Goal: Information Seeking & Learning: Learn about a topic

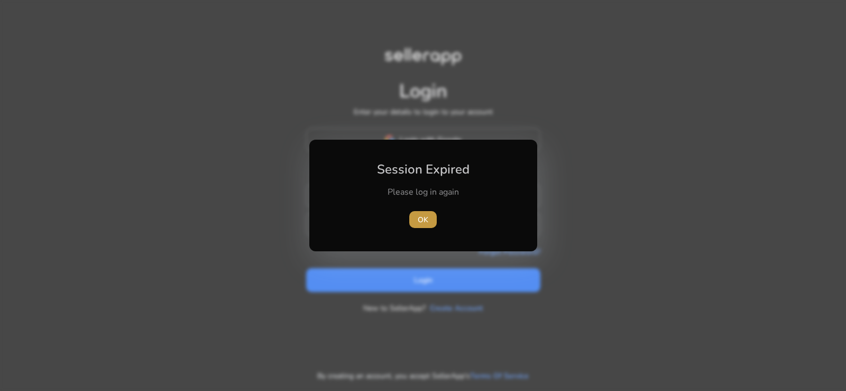
type input "**********"
click at [423, 217] on span "OK" at bounding box center [423, 219] width 11 height 11
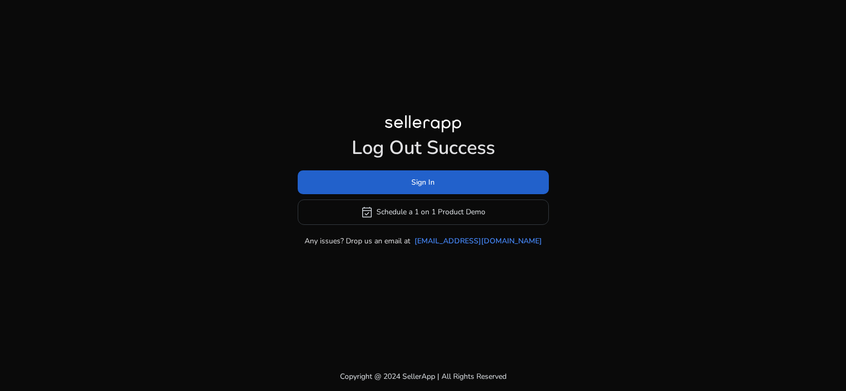
click at [390, 175] on span at bounding box center [423, 181] width 251 height 25
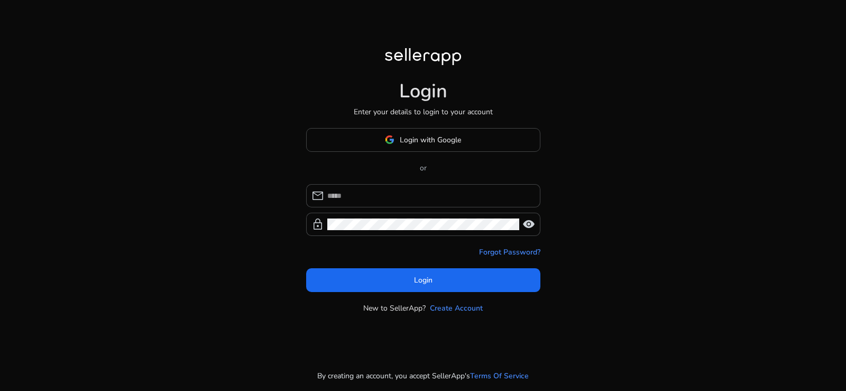
type input "**********"
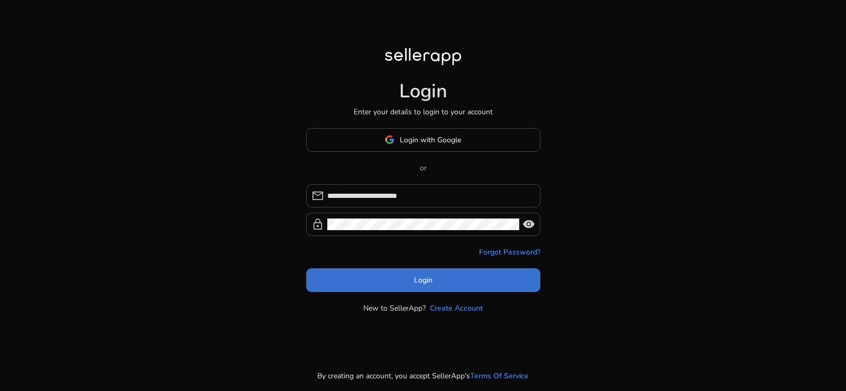
click at [431, 278] on span "Login" at bounding box center [423, 279] width 19 height 11
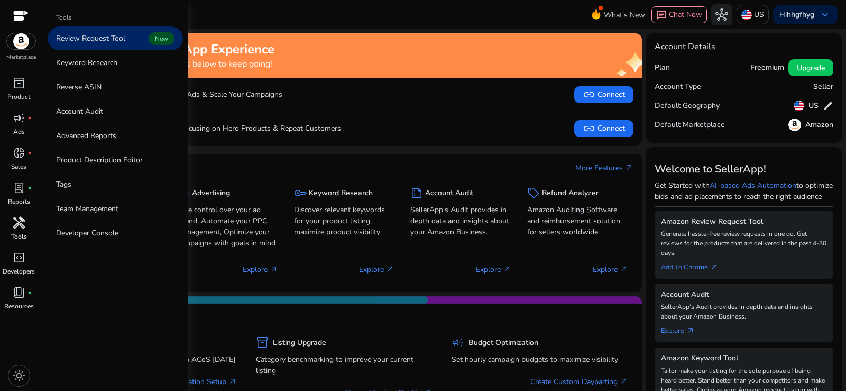
click at [9, 225] on div "handyman" at bounding box center [19, 222] width 30 height 17
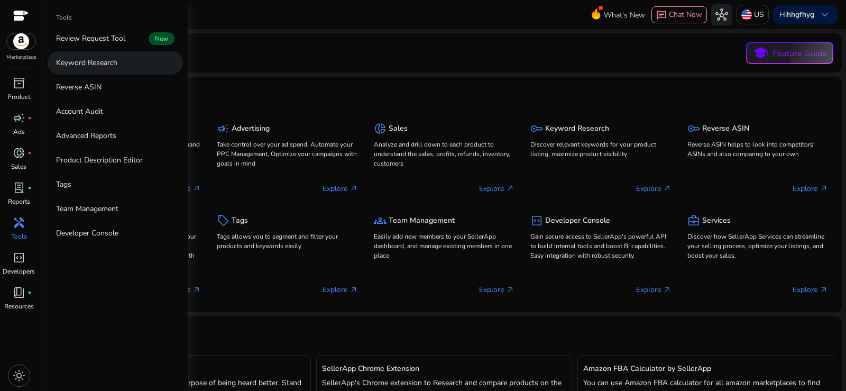
click at [104, 61] on p "Keyword Research" at bounding box center [86, 62] width 61 height 11
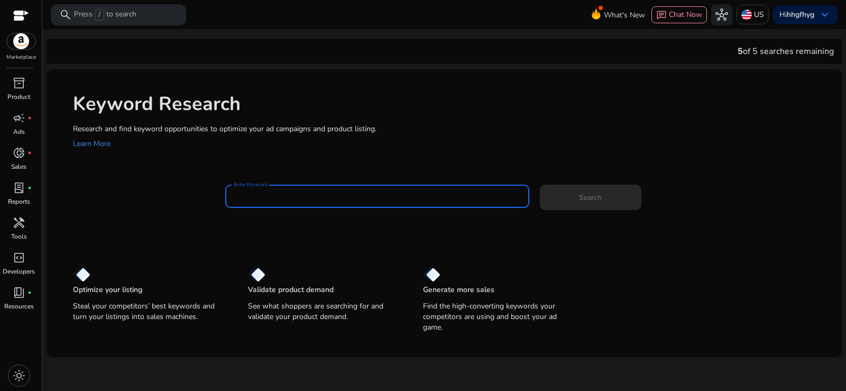
paste input "**********"
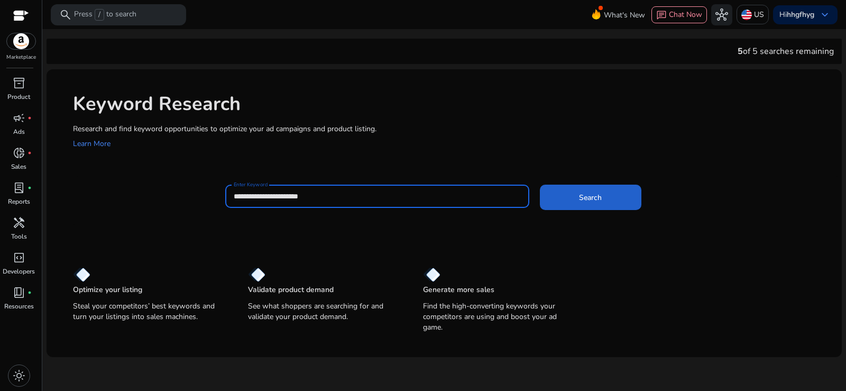
type input "**********"
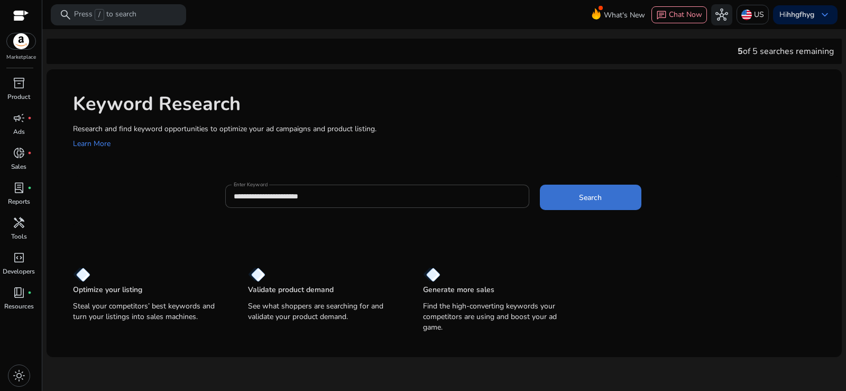
click at [597, 190] on span at bounding box center [591, 197] width 102 height 25
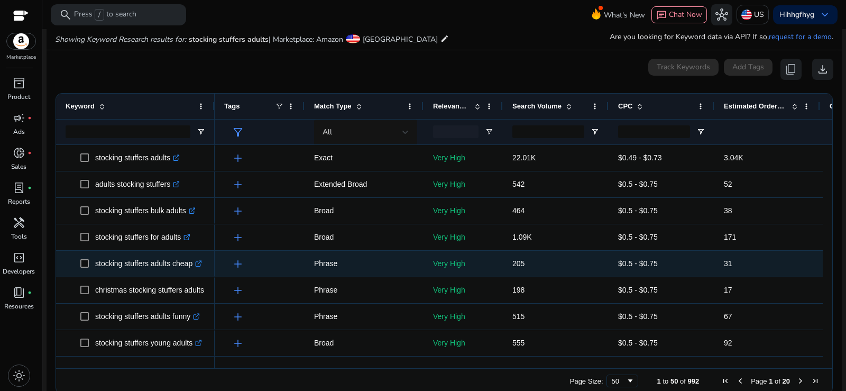
scroll to position [126, 0]
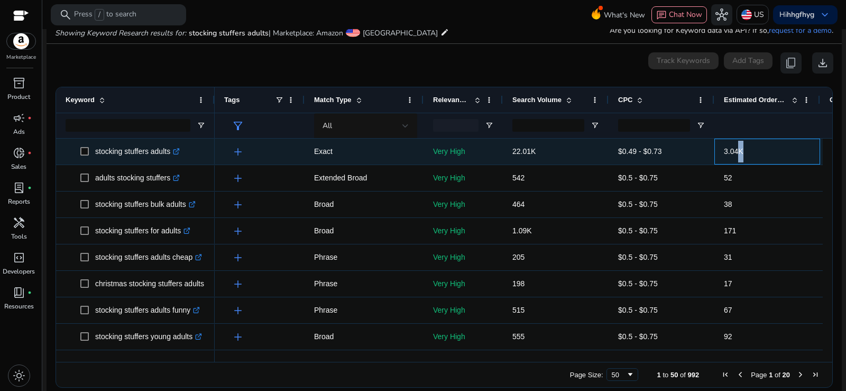
drag, startPoint x: 743, startPoint y: 148, endPoint x: 756, endPoint y: 149, distance: 12.7
click at [773, 145] on span "3.04K" at bounding box center [767, 152] width 87 height 22
click at [756, 149] on span "3.04K" at bounding box center [767, 152] width 87 height 22
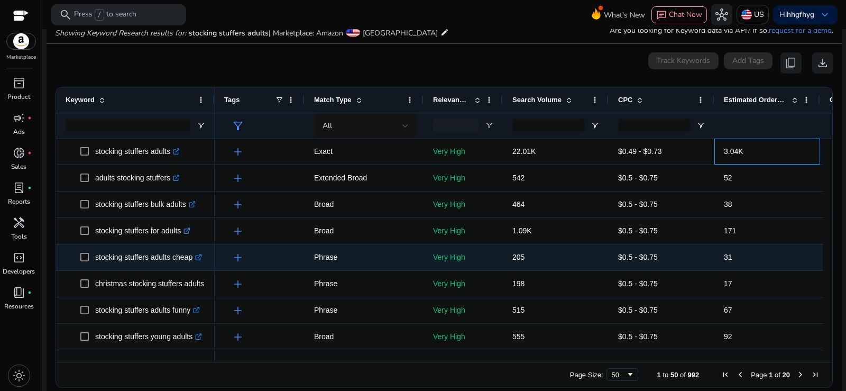
scroll to position [73, 0]
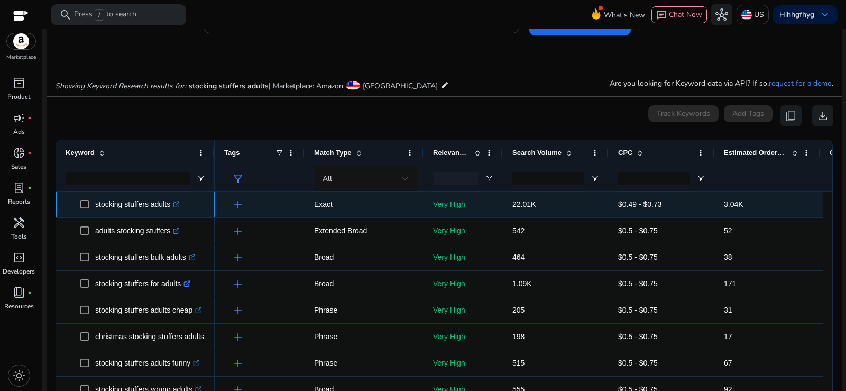
click at [158, 198] on p "stocking stuffers adults .st0{fill:#2c8af8}" at bounding box center [137, 205] width 85 height 22
click at [148, 206] on p "stocking stuffers adults .st0{fill:#2c8af8}" at bounding box center [137, 205] width 85 height 22
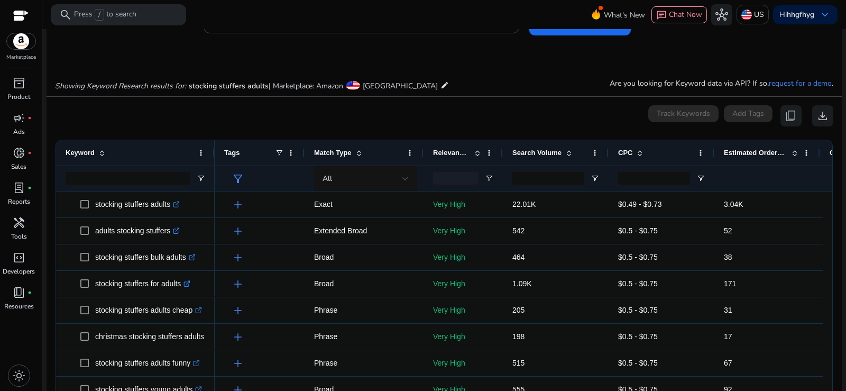
click at [287, 117] on div "0 keyword(s) selected Track Keywords Add Tags content_copy download" at bounding box center [444, 115] width 779 height 21
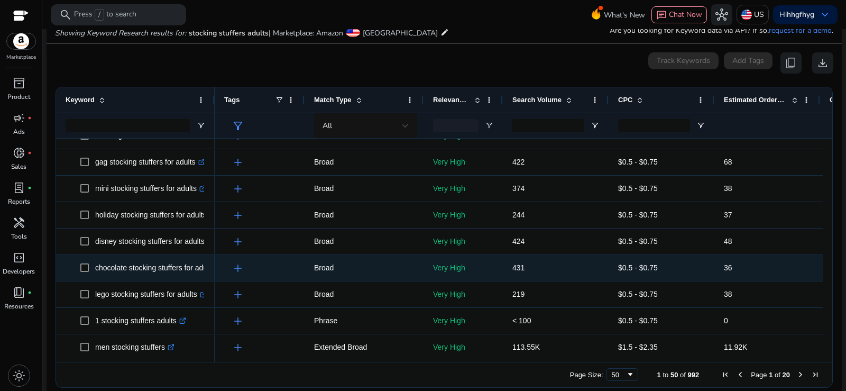
scroll to position [582, 0]
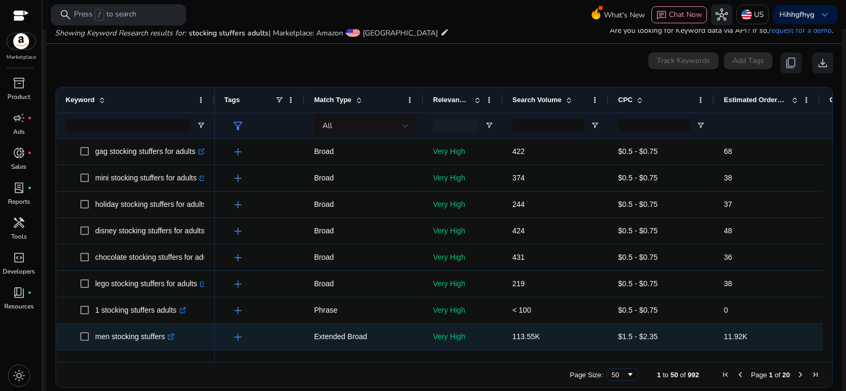
click at [120, 340] on p "men stocking stuffers .st0{fill:#2c8af8}" at bounding box center [134, 337] width 79 height 22
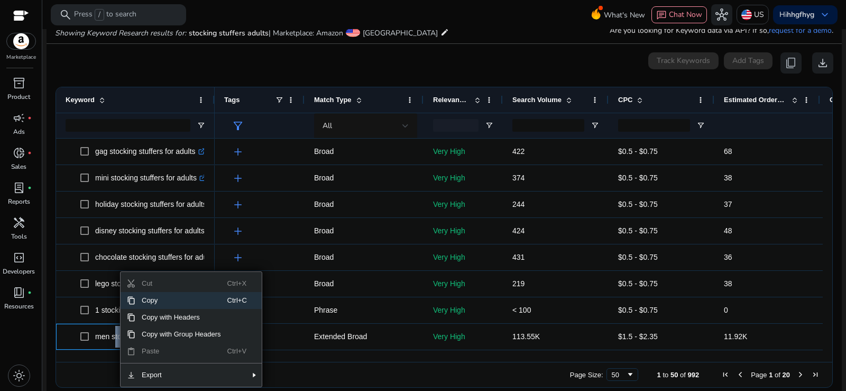
click at [165, 299] on span "Copy" at bounding box center [181, 300] width 92 height 17
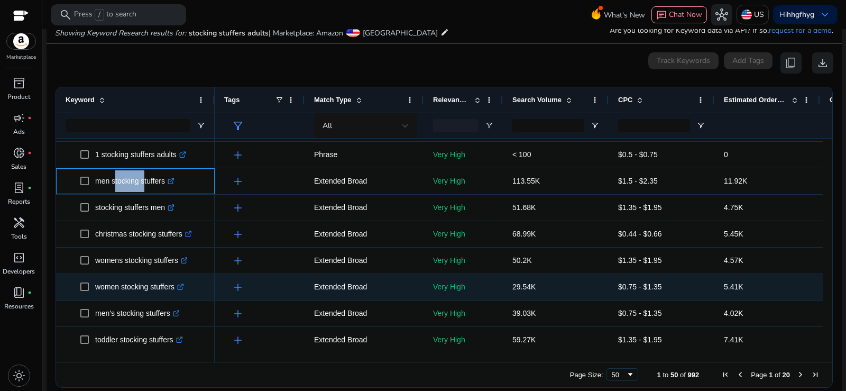
scroll to position [740, 0]
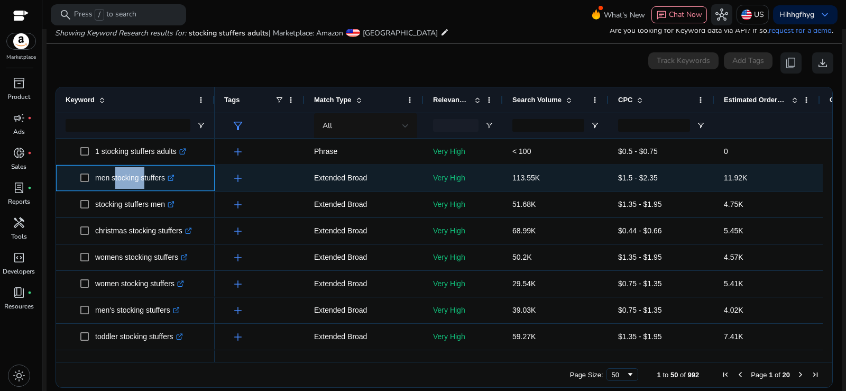
click at [175, 180] on icon ".st0{fill:#2c8af8}" at bounding box center [171, 178] width 7 height 7
